Goal: Navigation & Orientation: Understand site structure

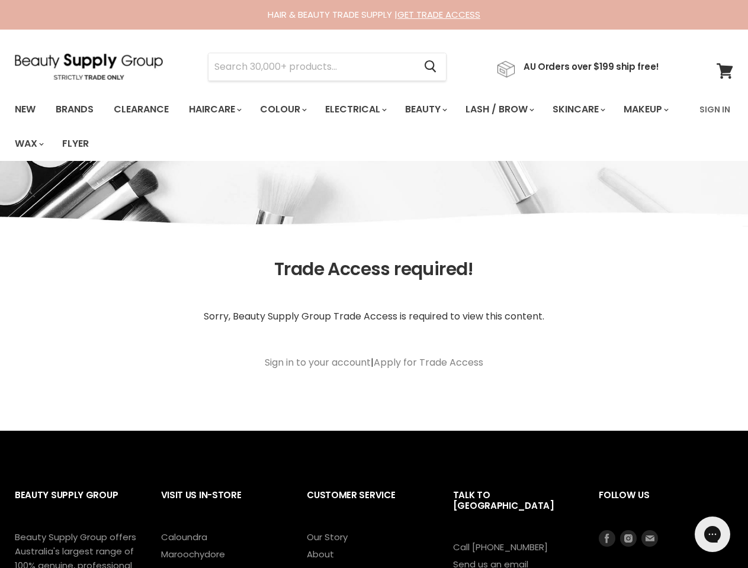
click at [374, 284] on article "Trade Access required! Sorry, Beauty Supply Group Trade Access is required to v…" at bounding box center [374, 330] width 748 height 143
click at [315, 67] on input "Search" at bounding box center [311, 66] width 206 height 27
click at [436, 67] on icon "Search" at bounding box center [431, 67] width 12 height 12
click at [219, 110] on link "Haircare" at bounding box center [214, 109] width 69 height 25
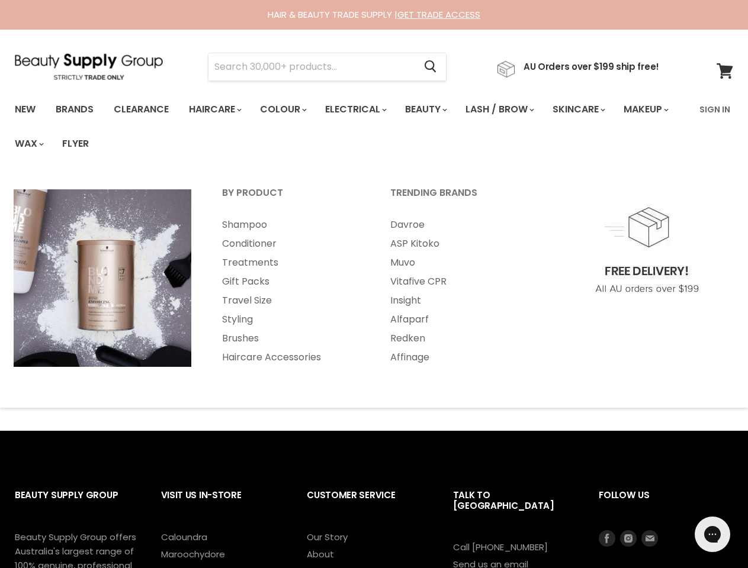
click at [290, 110] on link "Colour" at bounding box center [282, 109] width 63 height 25
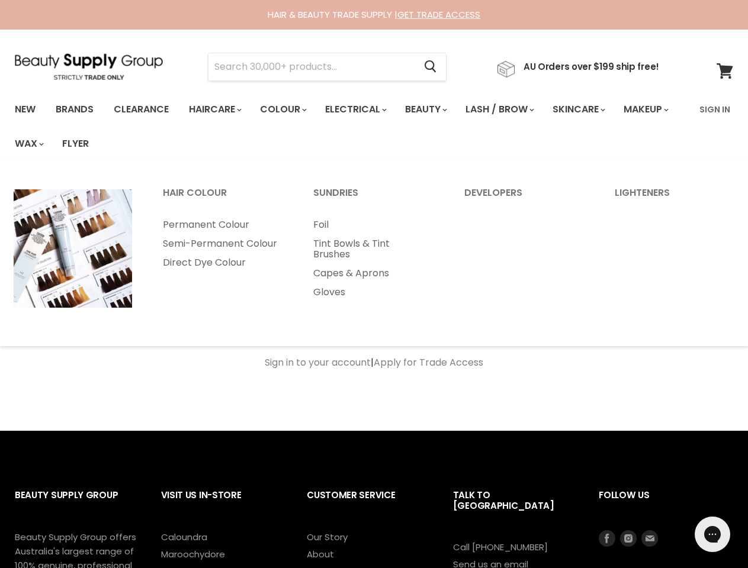
click at [364, 110] on link "Electrical" at bounding box center [355, 109] width 78 height 25
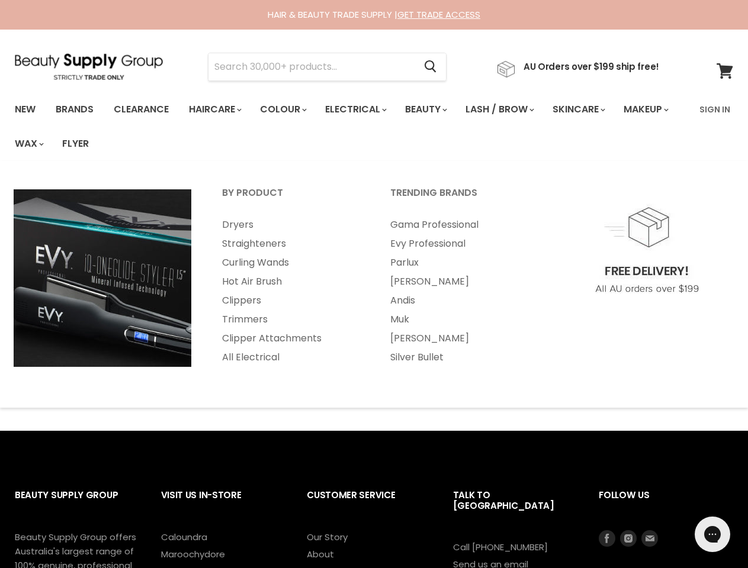
click at [436, 110] on link "Beauty" at bounding box center [425, 109] width 58 height 25
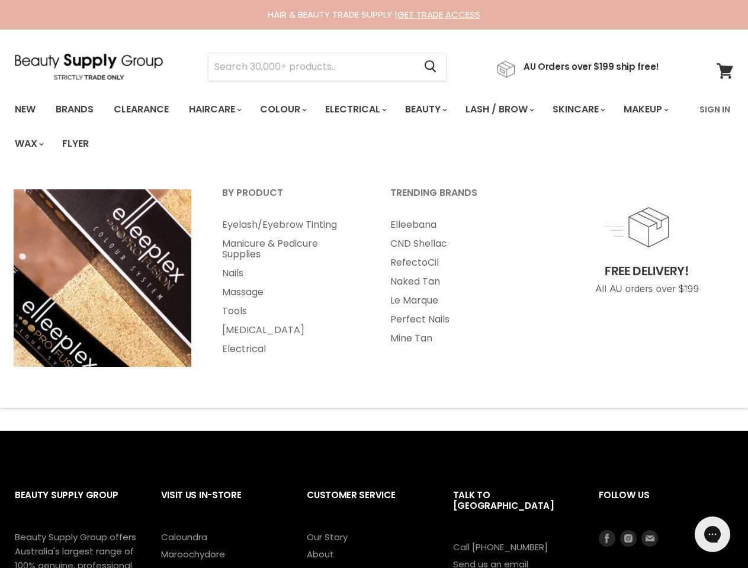
click at [512, 110] on link "Lash / Brow" at bounding box center [499, 109] width 85 height 25
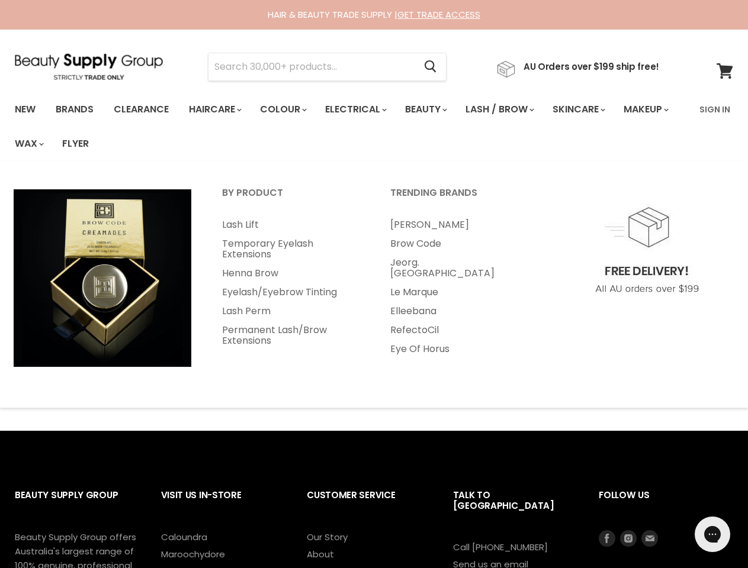
click at [594, 110] on link "Skincare" at bounding box center [578, 109] width 69 height 25
click at [615, 122] on link "Makeup" at bounding box center [645, 109] width 61 height 25
